Goal: Navigation & Orientation: Find specific page/section

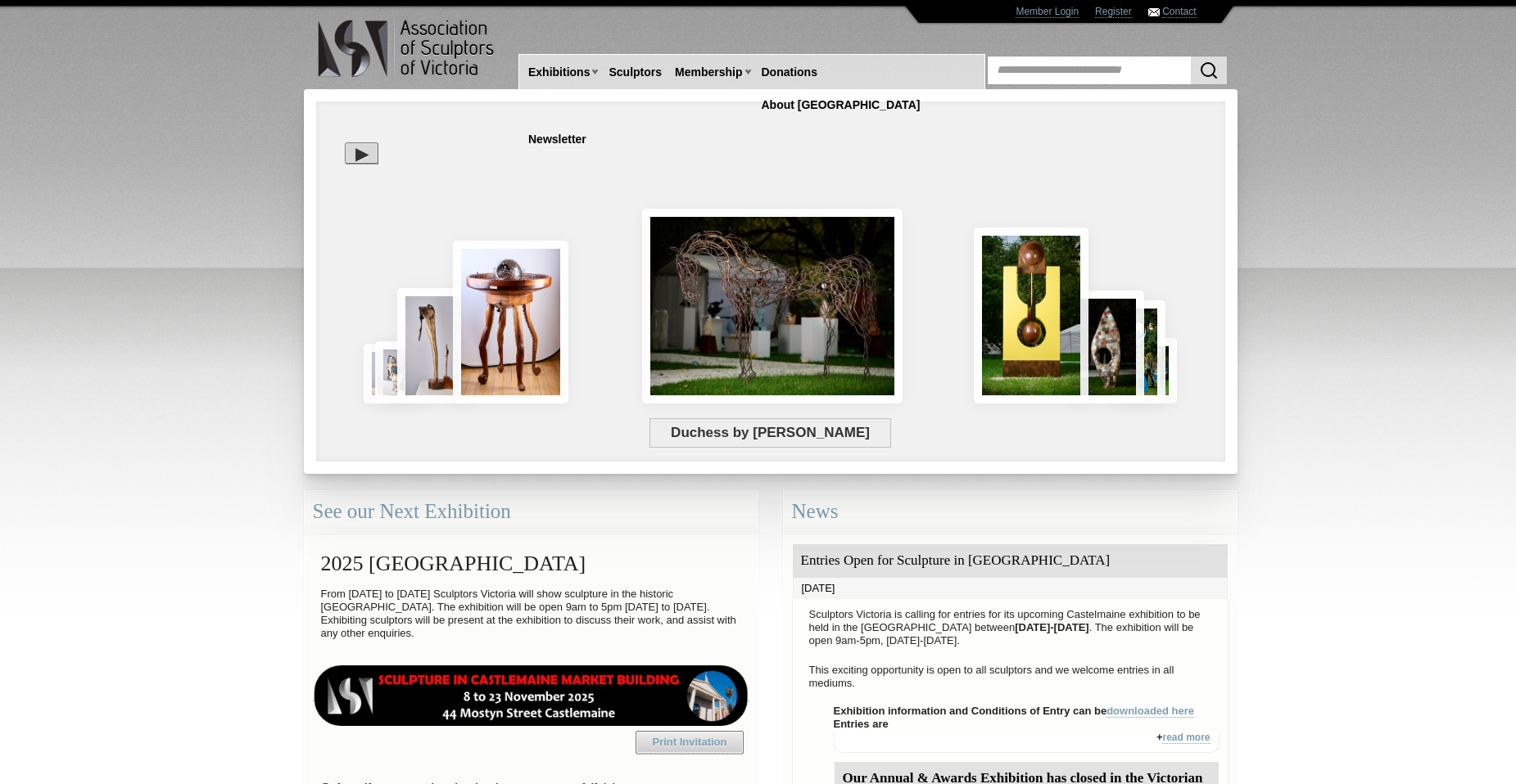
click at [938, 277] on div "Duchess by Mark Niglia" at bounding box center [683, 343] width 710 height 148
click at [812, 444] on span "Duchess by Mark Niglia" at bounding box center [770, 433] width 242 height 29
click at [1212, 222] on div "loading images 21/21" at bounding box center [770, 339] width 909 height 450
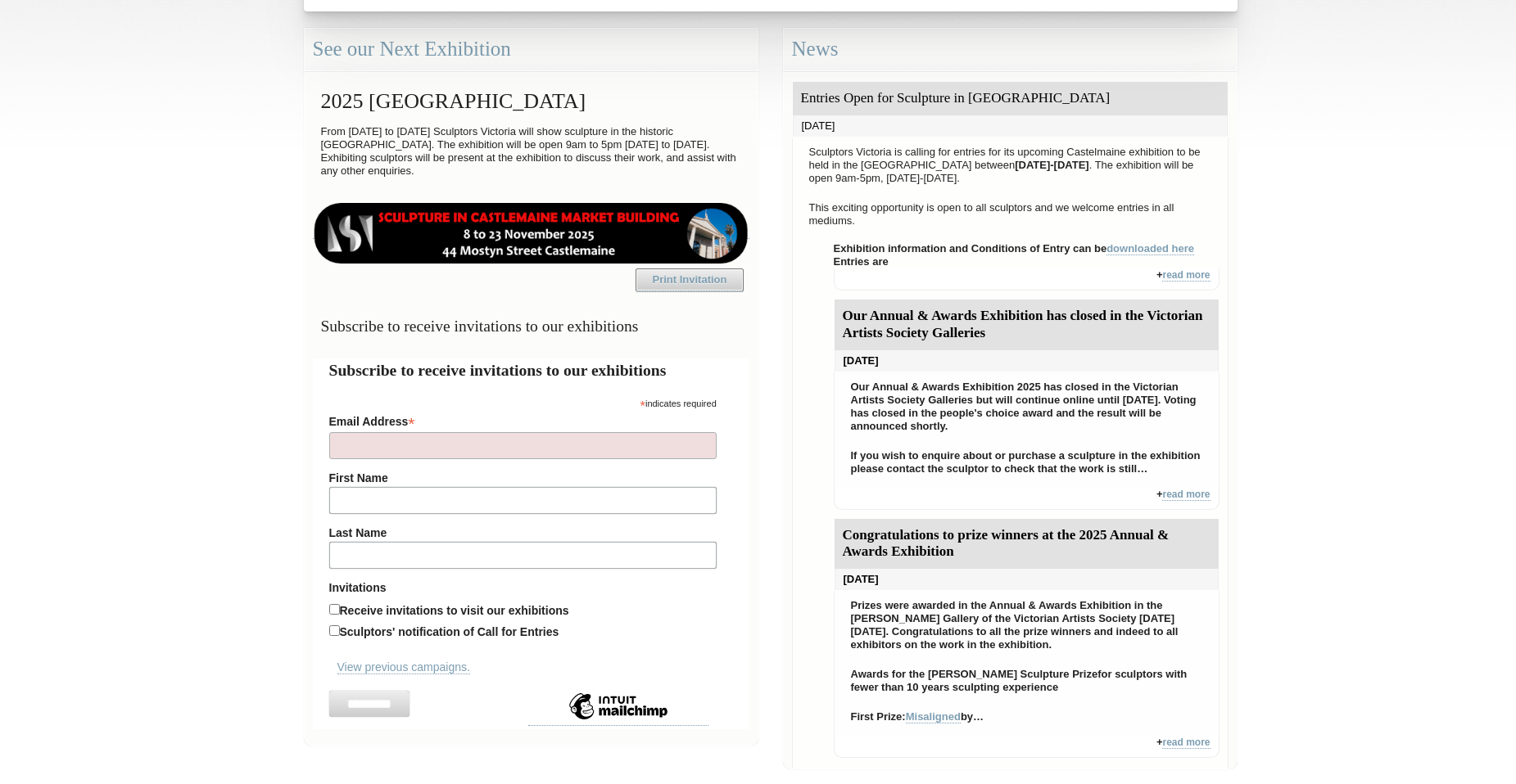
scroll to position [491, 0]
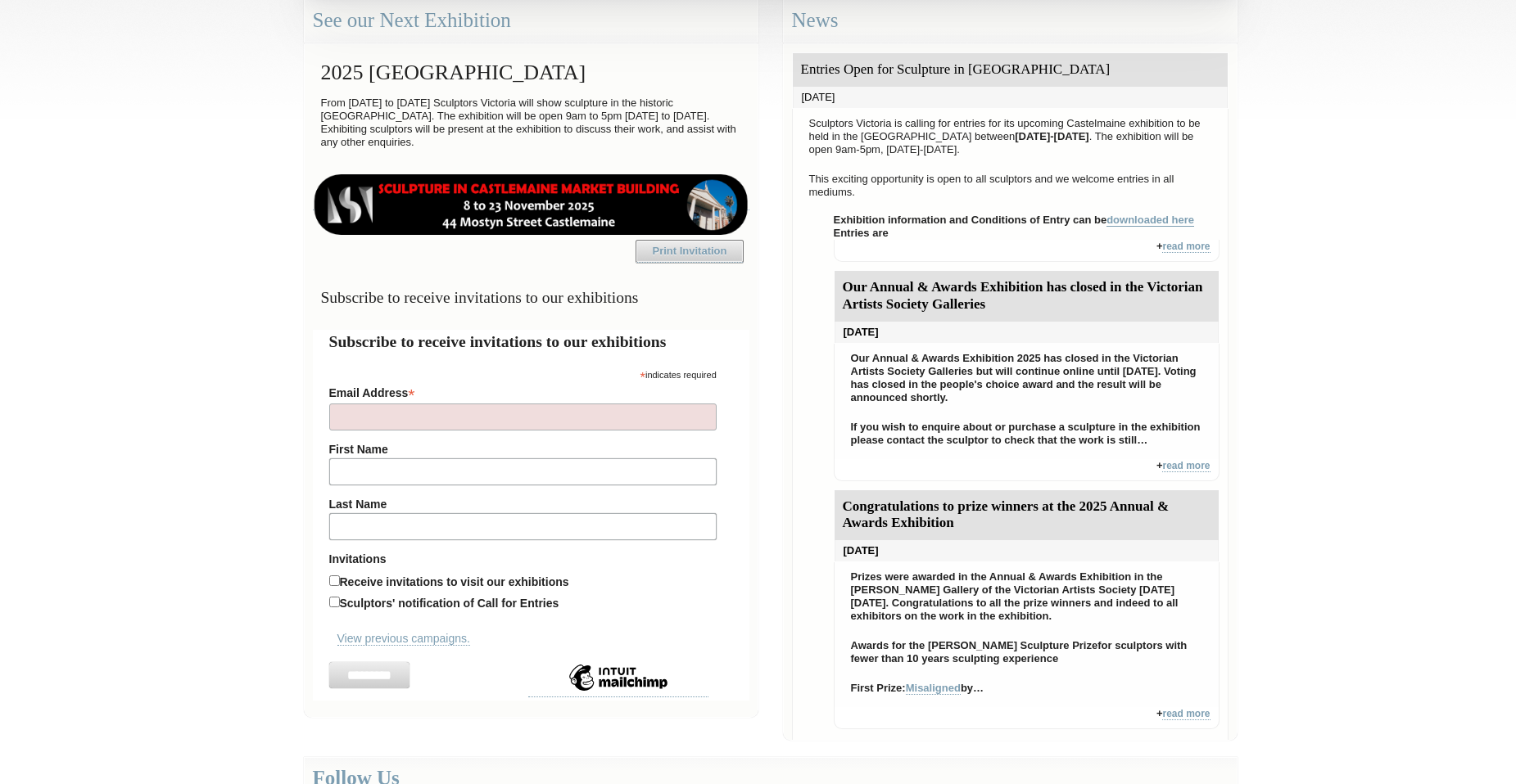
click at [1157, 217] on link "downloaded here" at bounding box center [1150, 220] width 88 height 13
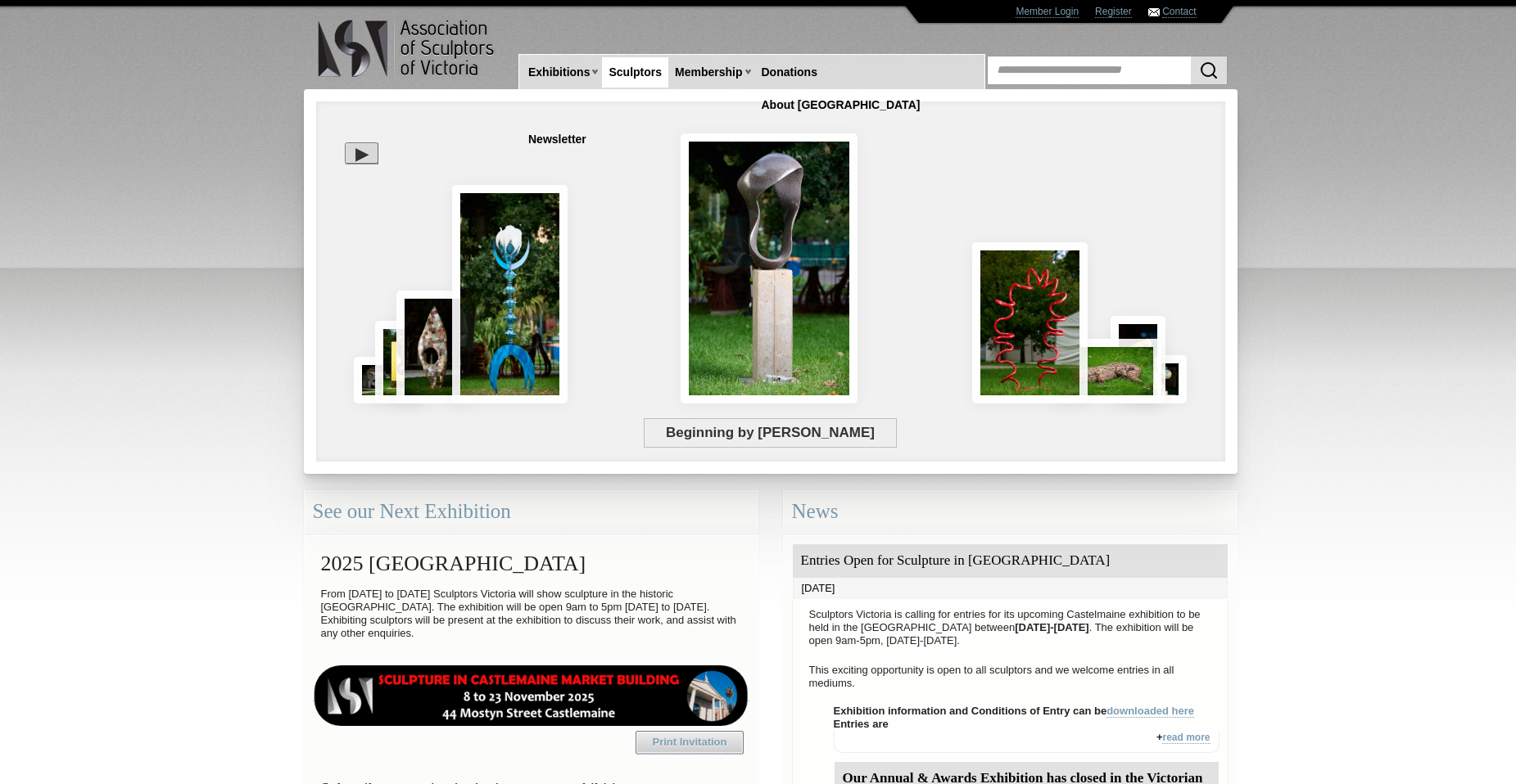
click at [642, 69] on link "Sculptors" at bounding box center [634, 73] width 66 height 30
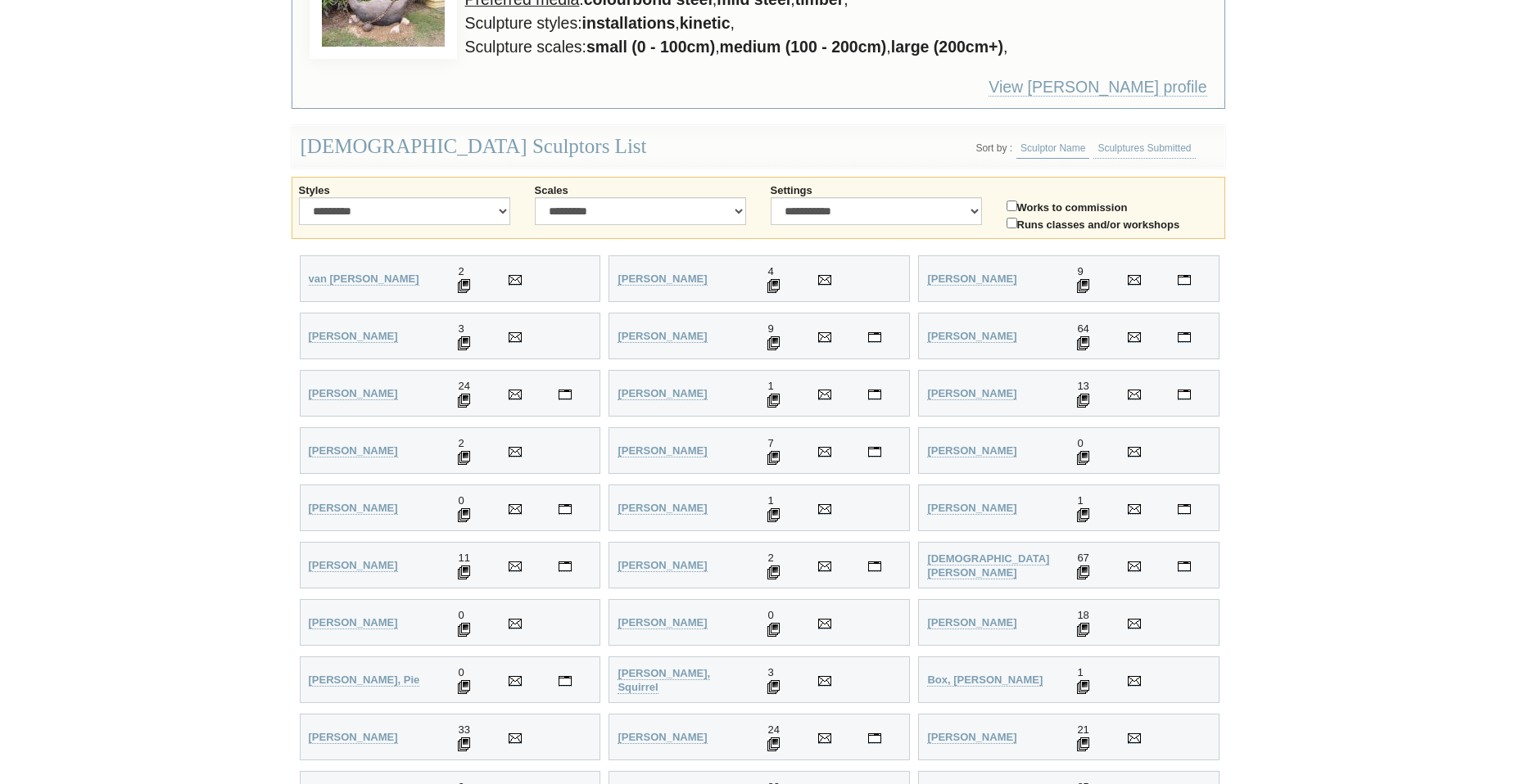
scroll to position [327, 0]
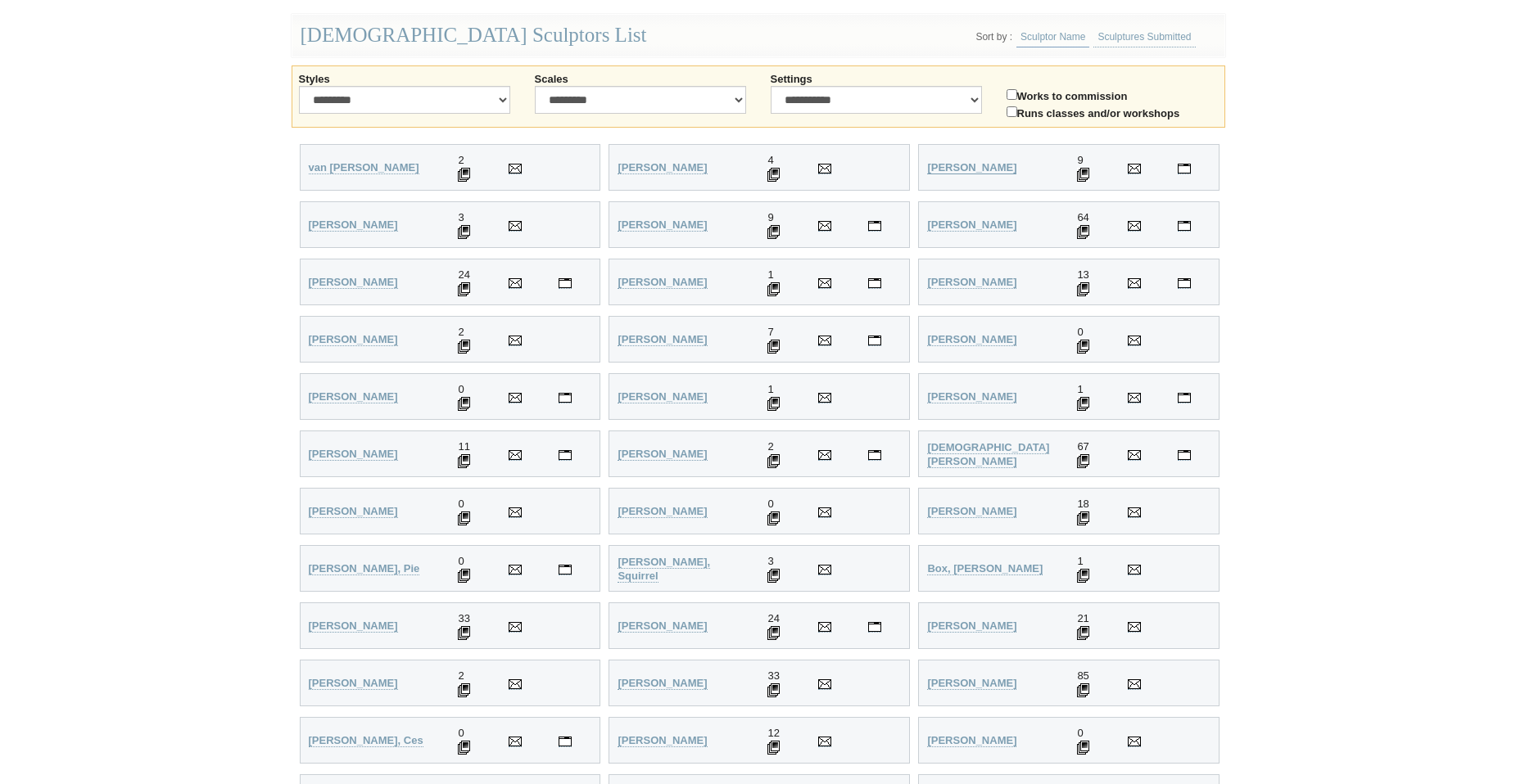
click at [971, 165] on strong "[PERSON_NAME]" at bounding box center [971, 167] width 90 height 12
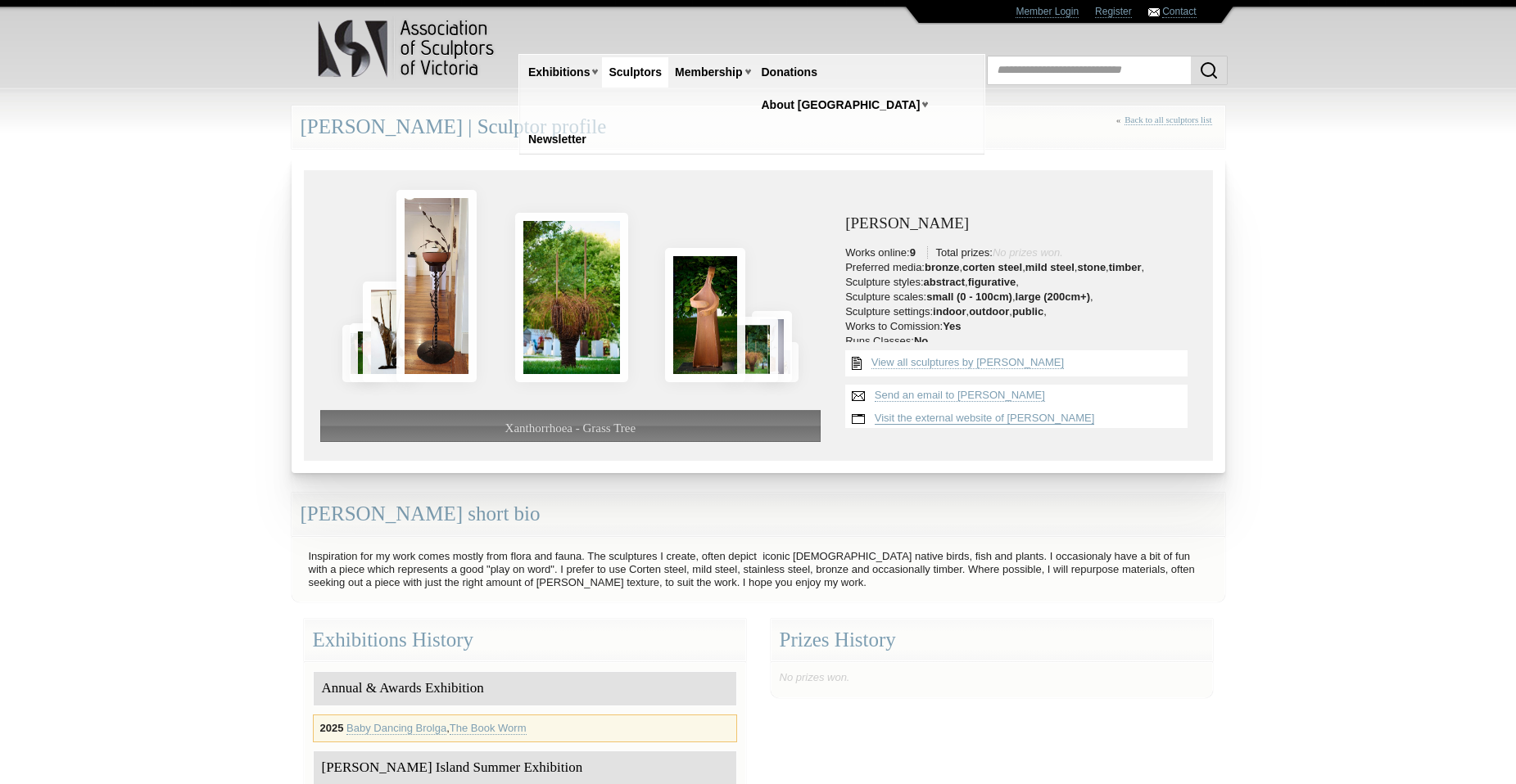
click at [1050, 415] on link "Visit the external website of Ronald Ahl" at bounding box center [985, 418] width 221 height 13
